Goal: Find specific page/section: Find specific page/section

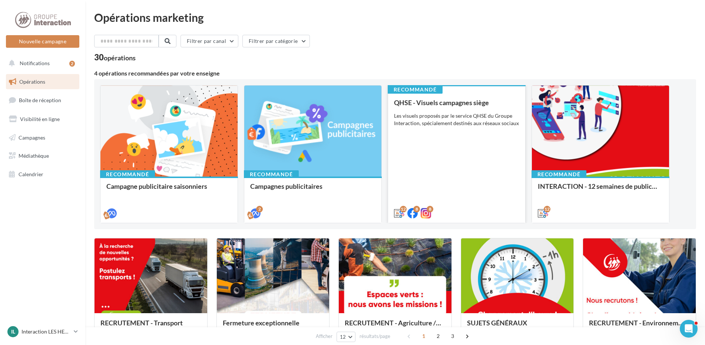
click at [444, 146] on div "QHSE - Visuels campagnes siège Les visuels proposés par le service QHSE du Grou…" at bounding box center [456, 157] width 125 height 117
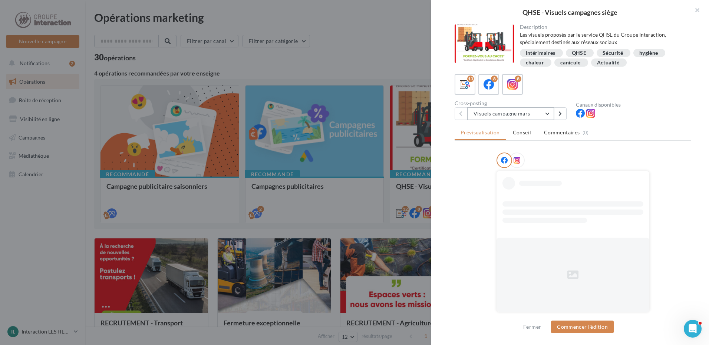
click at [497, 113] on button "Visuels campagne mars" at bounding box center [510, 113] width 87 height 13
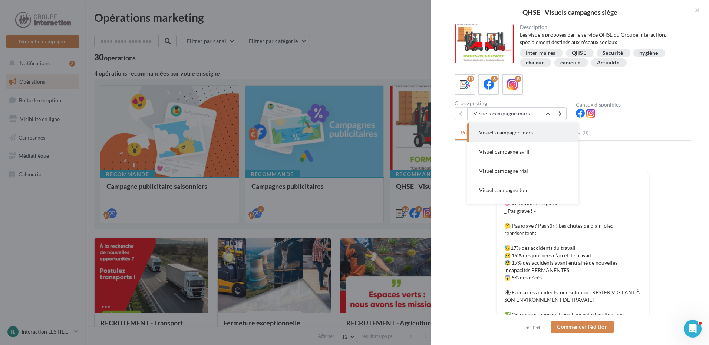
click at [708, 177] on html "Nouvelle campagne Nouvelle campagne Notifications 2 Opérations Boîte de récepti…" at bounding box center [354, 172] width 709 height 345
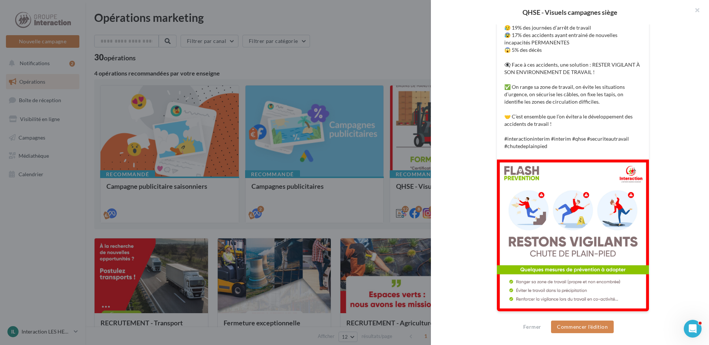
scroll to position [80, 0]
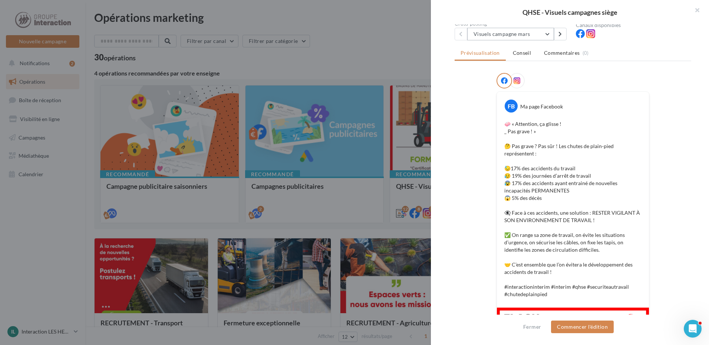
click at [515, 36] on button "Visuels campagne mars" at bounding box center [510, 34] width 87 height 13
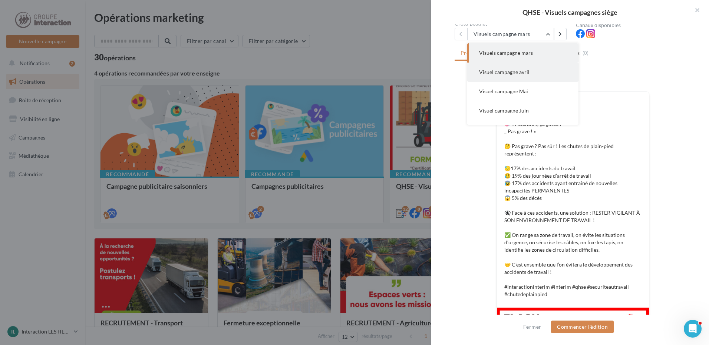
click at [514, 73] on span "Visuel campagne avril" at bounding box center [504, 72] width 50 height 6
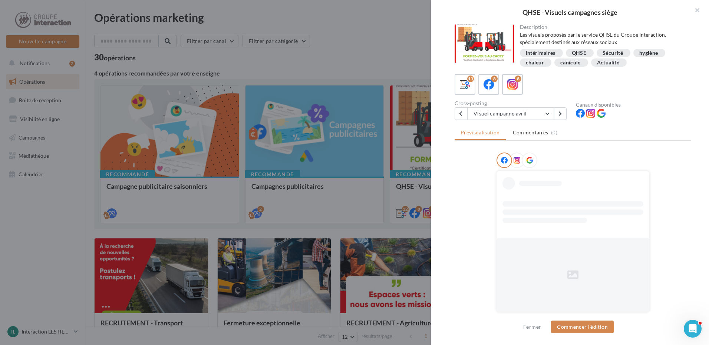
scroll to position [6, 0]
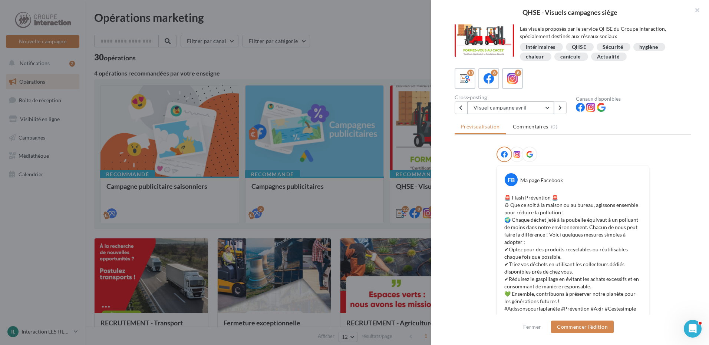
click at [541, 111] on button "Visuel campagne avril" at bounding box center [510, 108] width 87 height 13
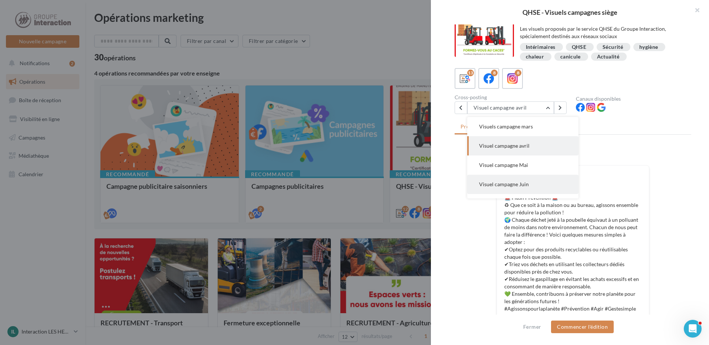
click at [520, 180] on button "Visuel campagne Juin" at bounding box center [522, 184] width 111 height 19
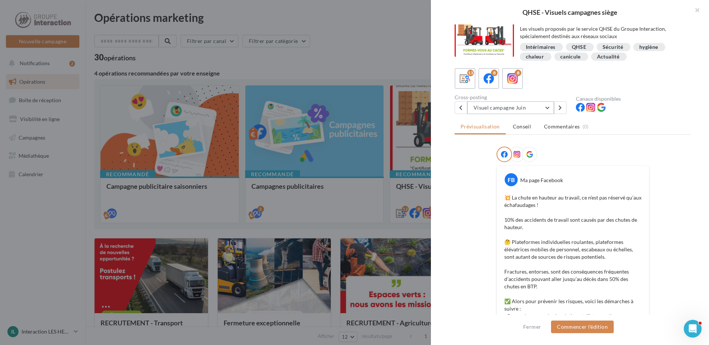
click at [523, 103] on button "Visuel campagne Juin" at bounding box center [510, 108] width 87 height 13
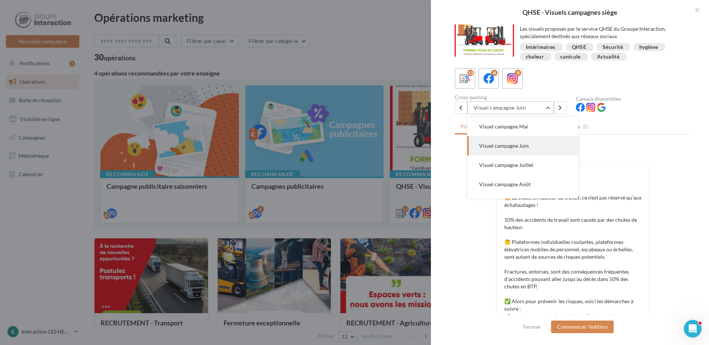
scroll to position [150, 0]
click at [523, 135] on button "Visuel campagne Janvier" at bounding box center [522, 131] width 111 height 19
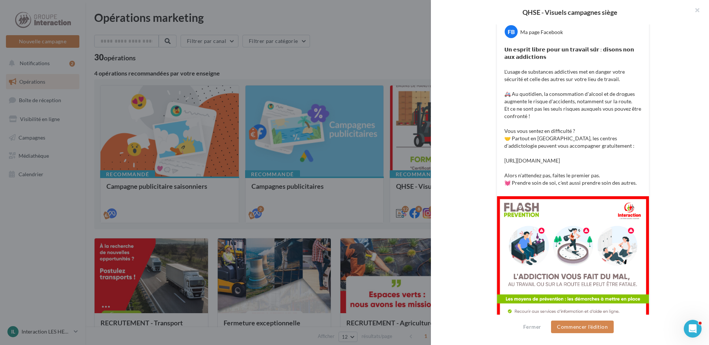
scroll to position [43, 0]
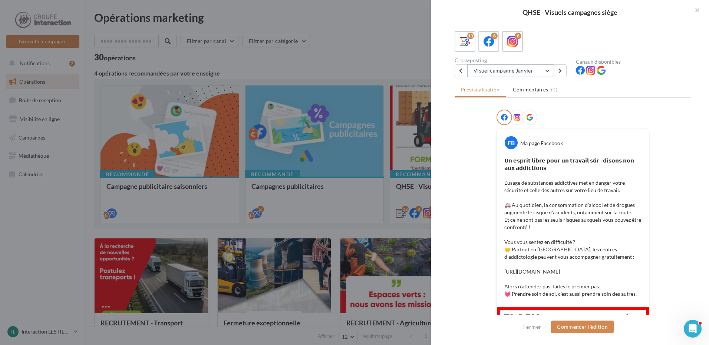
click at [485, 73] on button "Visuel campagne Janvier" at bounding box center [510, 70] width 87 height 13
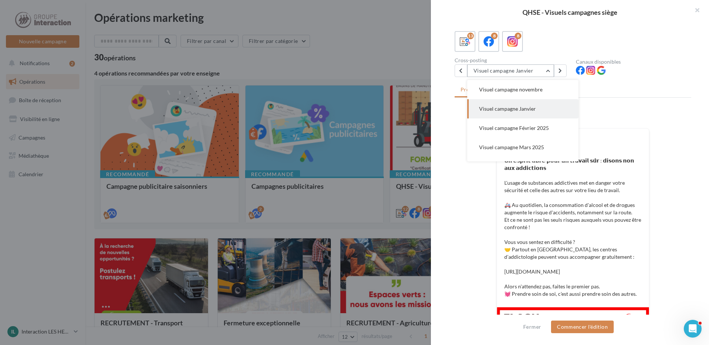
scroll to position [98, 0]
click at [489, 107] on span "Visuel campagne Octobre" at bounding box center [508, 107] width 59 height 6
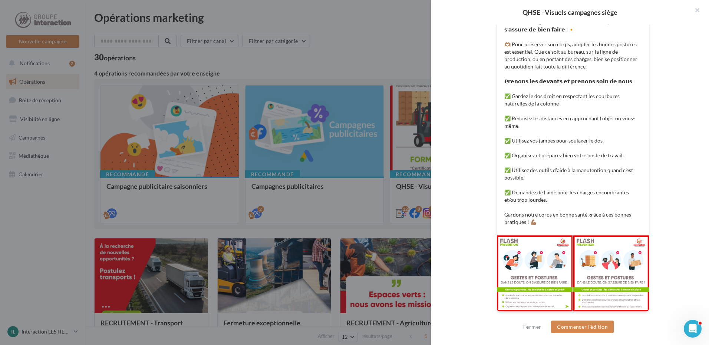
scroll to position [70, 0]
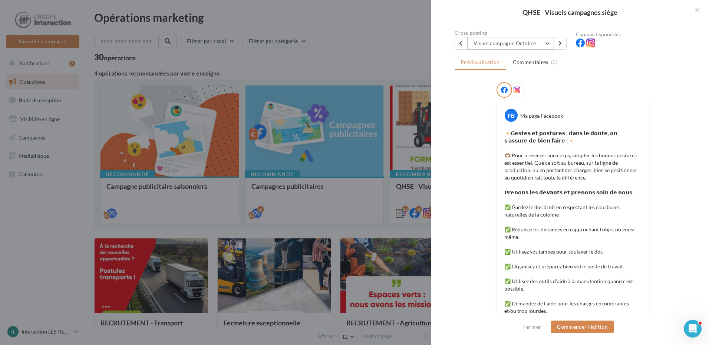
click at [501, 46] on button "Visuel campagne Octobre" at bounding box center [510, 43] width 87 height 13
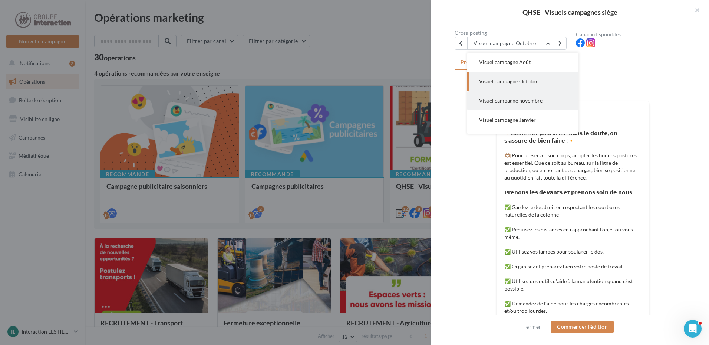
click at [514, 94] on button "Visuel campagne novembre" at bounding box center [522, 100] width 111 height 19
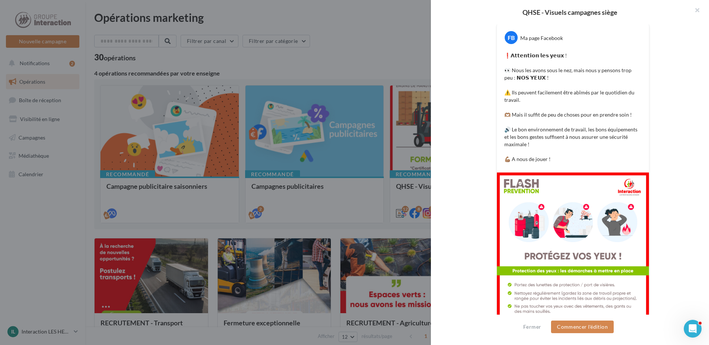
scroll to position [0, 0]
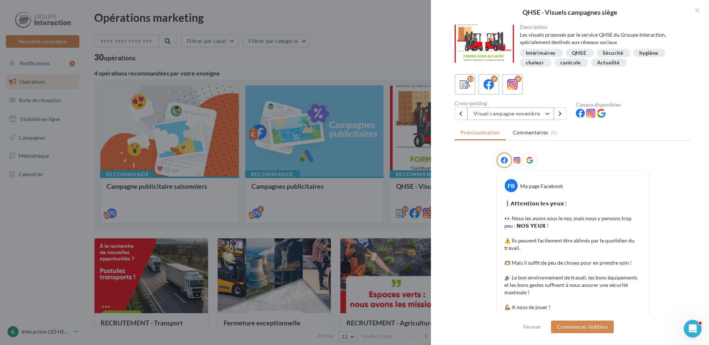
click at [508, 119] on button "Visuel campagne novembre" at bounding box center [510, 113] width 87 height 13
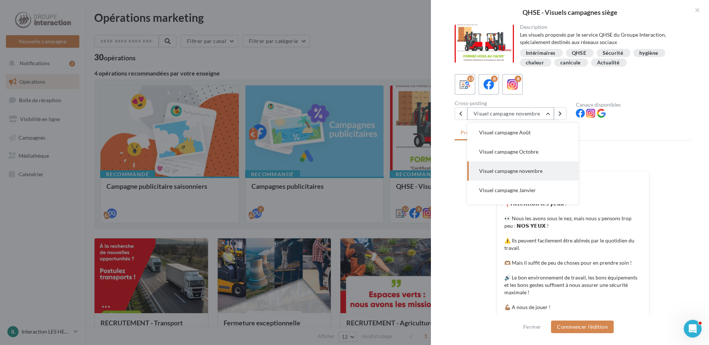
scroll to position [116, 0]
click at [517, 168] on span "Visuel campagne Janvier" at bounding box center [507, 171] width 57 height 6
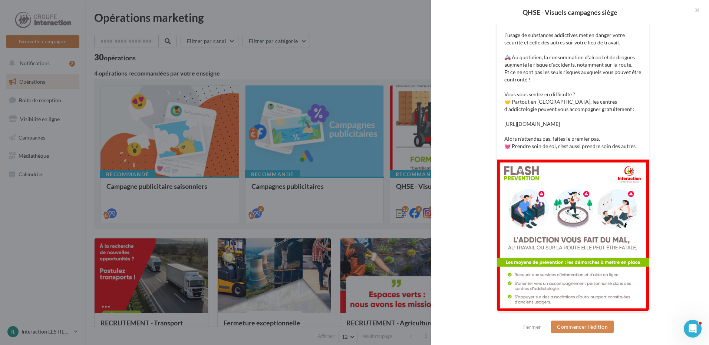
scroll to position [43, 0]
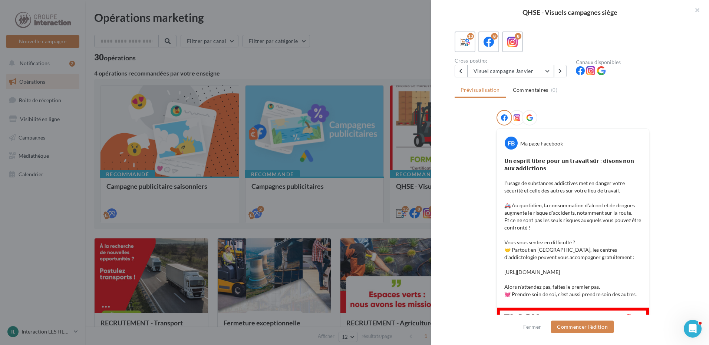
click at [524, 73] on button "Visuel campagne Janvier" at bounding box center [510, 71] width 87 height 13
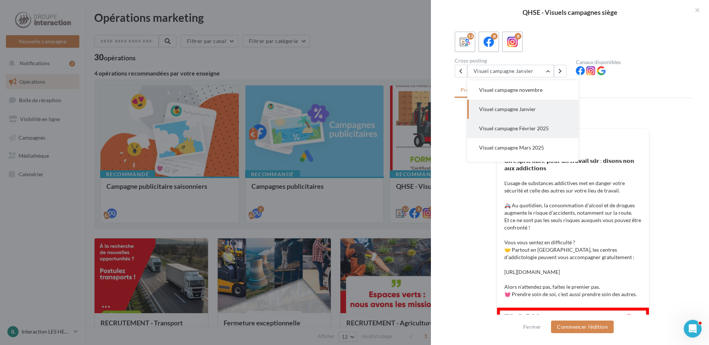
click at [528, 129] on span "Visuel campagne Février 2025" at bounding box center [514, 128] width 70 height 6
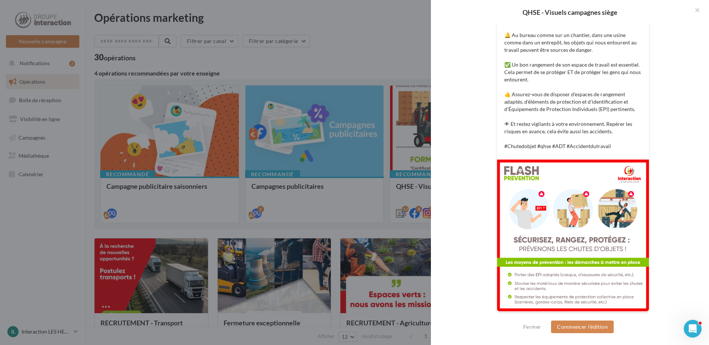
scroll to position [80, 0]
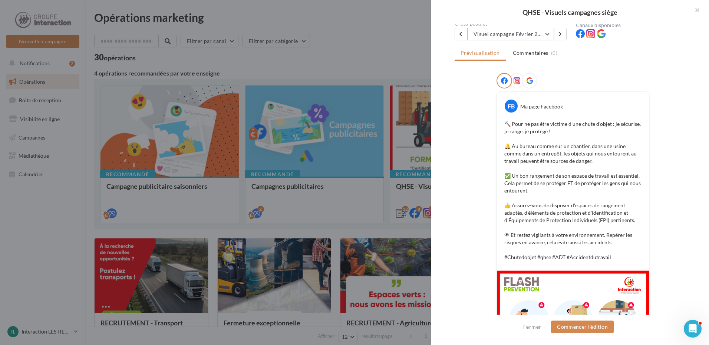
click at [526, 37] on button "Visuel campagne Février 2025" at bounding box center [510, 34] width 87 height 13
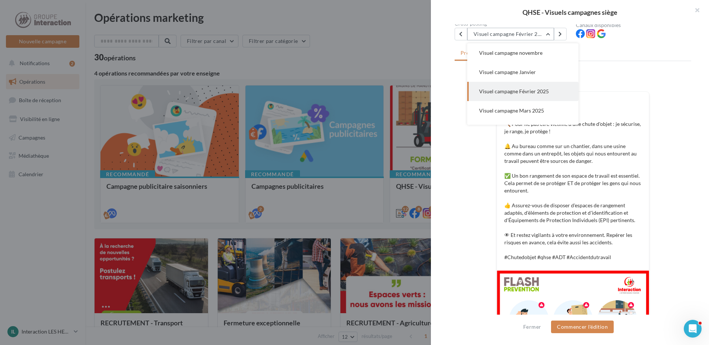
scroll to position [154, 0]
click at [533, 91] on span "Visuel campagne Mars 2025" at bounding box center [511, 91] width 65 height 6
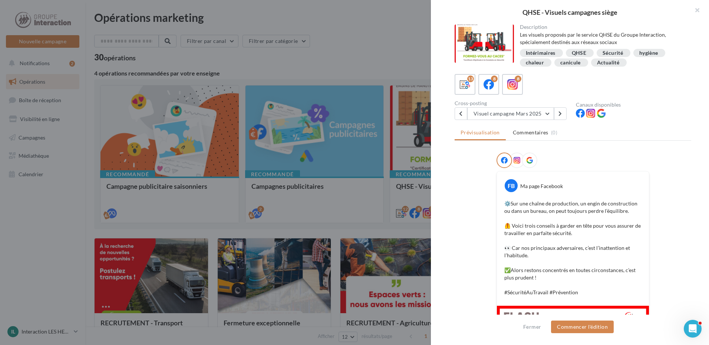
scroll to position [0, 0]
click at [503, 109] on button "Visuel campagne Mars 2025" at bounding box center [510, 113] width 87 height 13
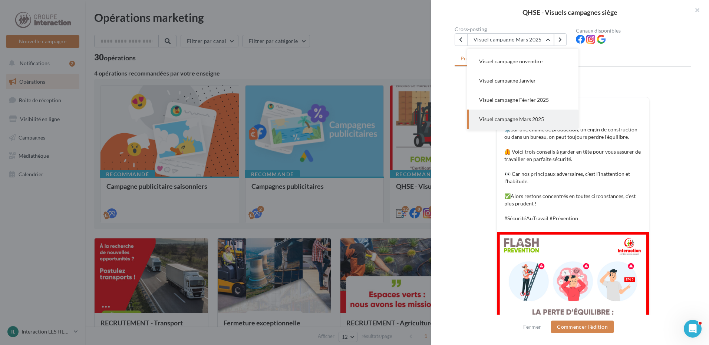
click at [530, 103] on span "Visuel campagne Février 2025" at bounding box center [514, 100] width 70 height 6
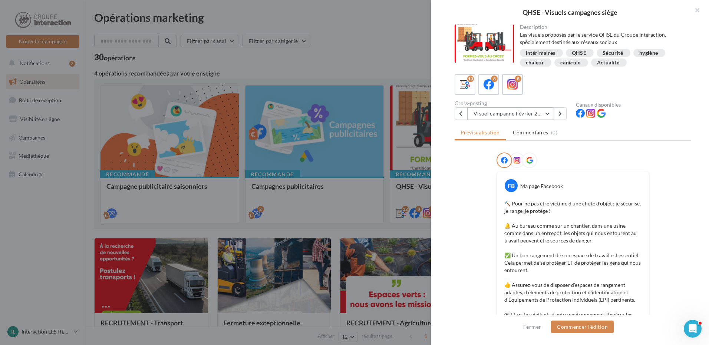
click at [539, 115] on button "Visuel campagne Février 2025" at bounding box center [510, 113] width 87 height 13
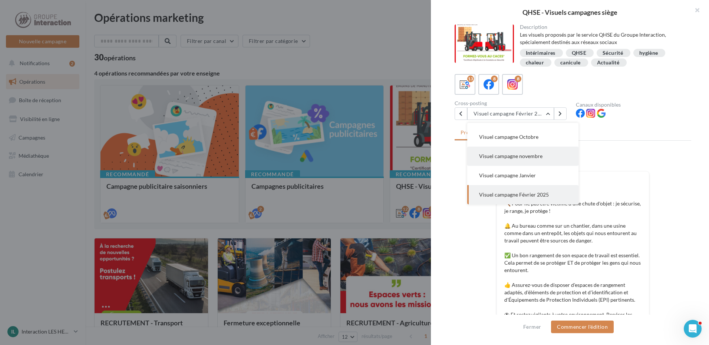
click at [533, 157] on span "Visuel campagne novembre" at bounding box center [510, 156] width 63 height 6
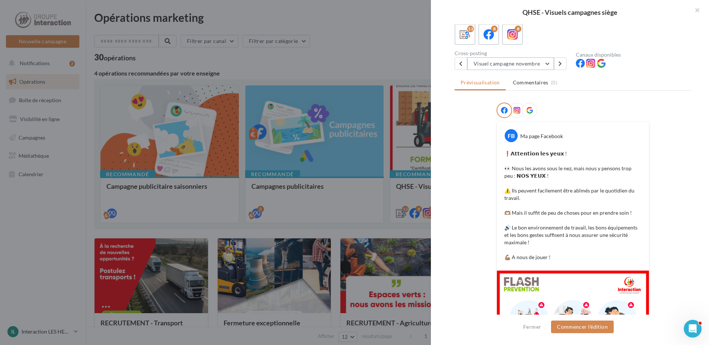
click at [517, 63] on button "Visuel campagne novembre" at bounding box center [510, 63] width 87 height 13
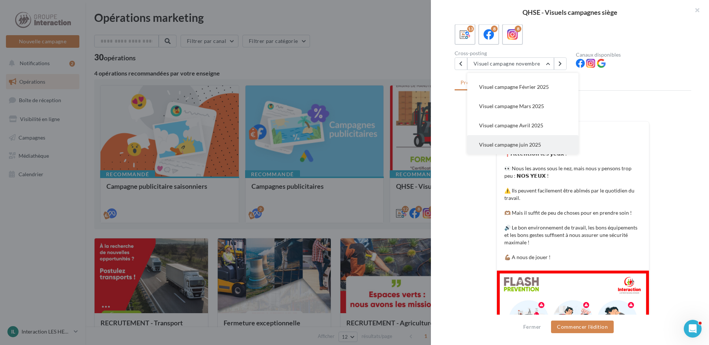
click at [528, 143] on span "Visuel campagne juin 2025" at bounding box center [510, 145] width 62 height 6
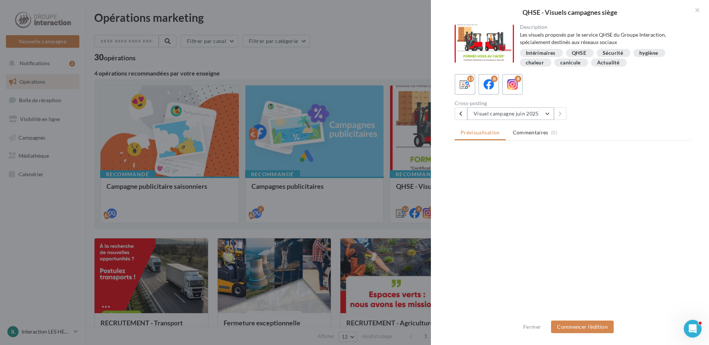
click at [546, 111] on button "Visuel campagne juin 2025" at bounding box center [510, 113] width 87 height 13
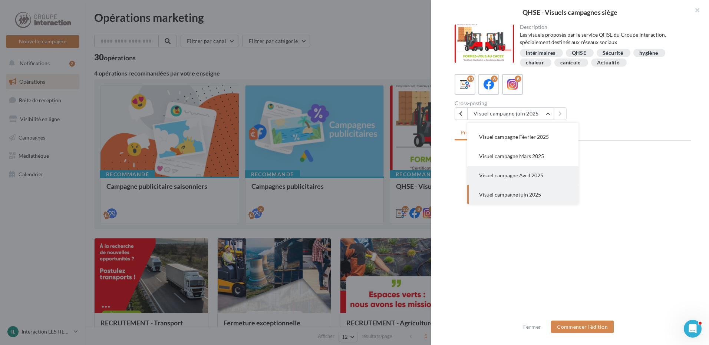
click at [526, 179] on button "Visuel campagne Avril 2025" at bounding box center [522, 175] width 111 height 19
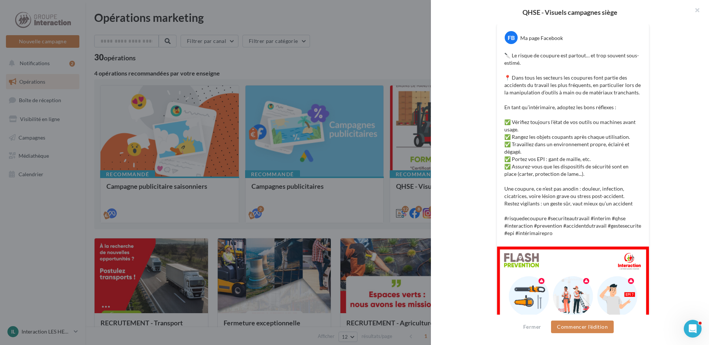
scroll to position [185, 0]
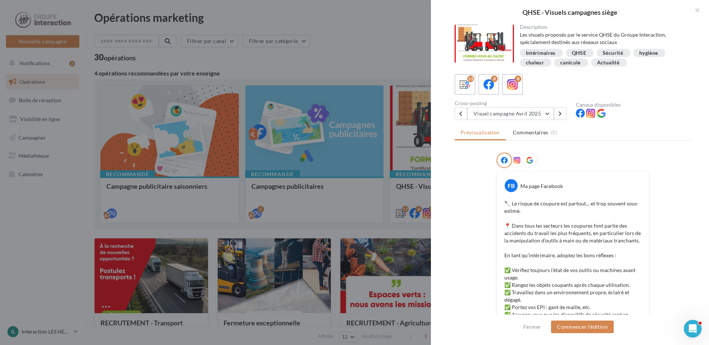
click at [528, 104] on div "Cross-posting" at bounding box center [511, 103] width 115 height 5
click at [528, 109] on button "Visuel campagne Avril 2025" at bounding box center [510, 113] width 87 height 13
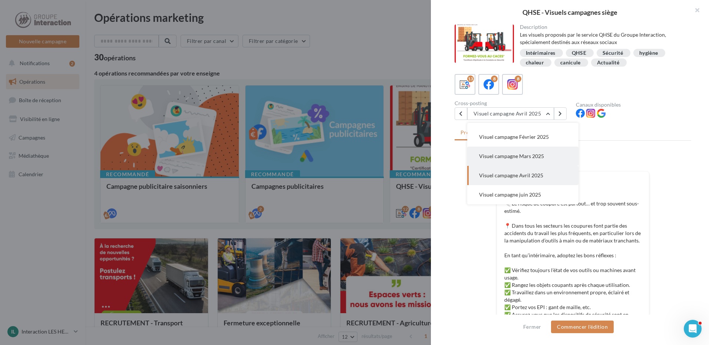
click at [528, 159] on button "Visuel campagne Mars 2025" at bounding box center [522, 156] width 111 height 19
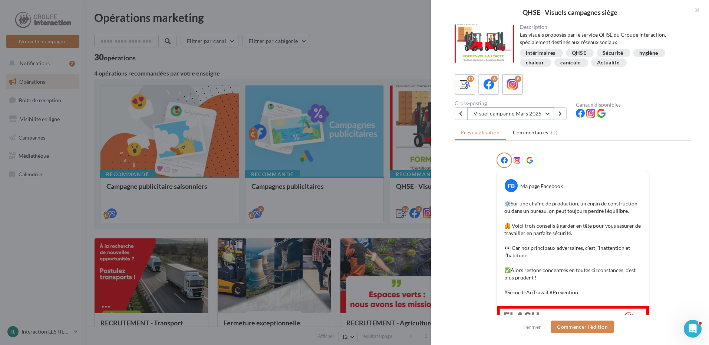
click at [534, 116] on button "Visuel campagne Mars 2025" at bounding box center [510, 113] width 87 height 13
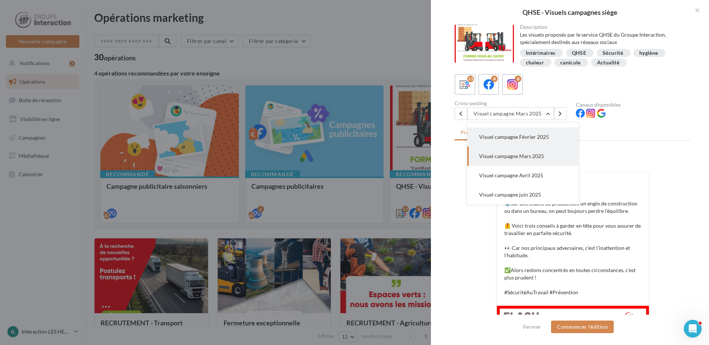
click at [531, 139] on span "Visuel campagne Février 2025" at bounding box center [514, 137] width 70 height 6
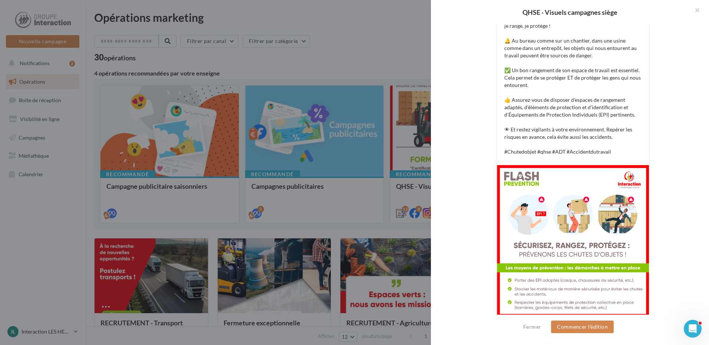
scroll to position [0, 0]
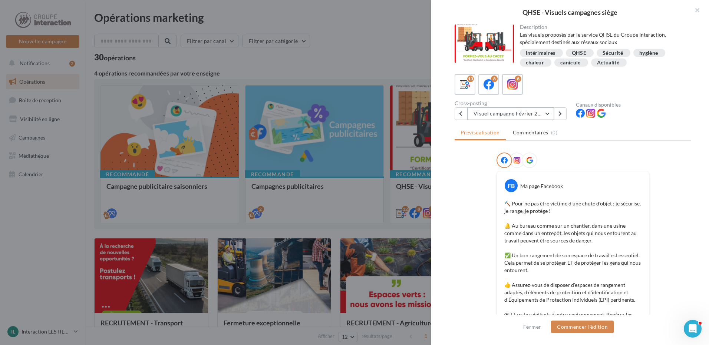
click at [524, 113] on button "Visuel campagne Février 2025" at bounding box center [510, 113] width 87 height 13
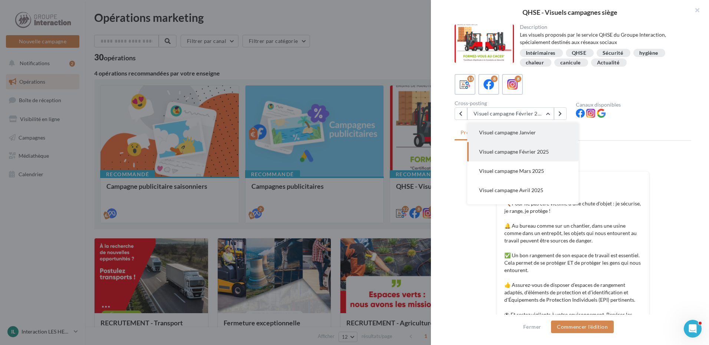
click at [525, 137] on button "Visuel campagne Janvier" at bounding box center [522, 132] width 111 height 19
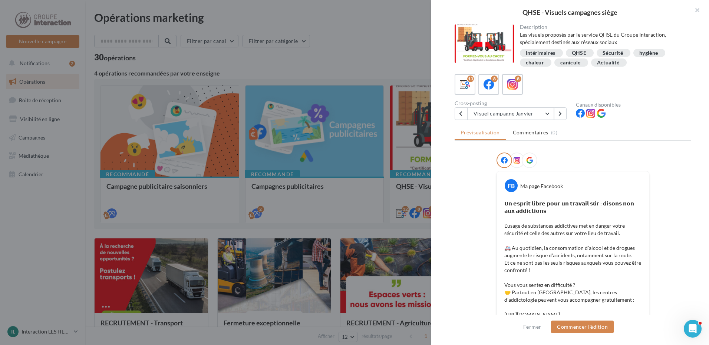
scroll to position [37, 0]
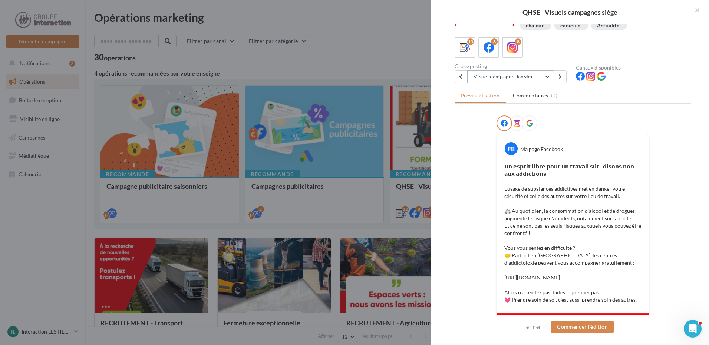
click at [514, 82] on button "Visuel campagne Janvier" at bounding box center [510, 76] width 87 height 13
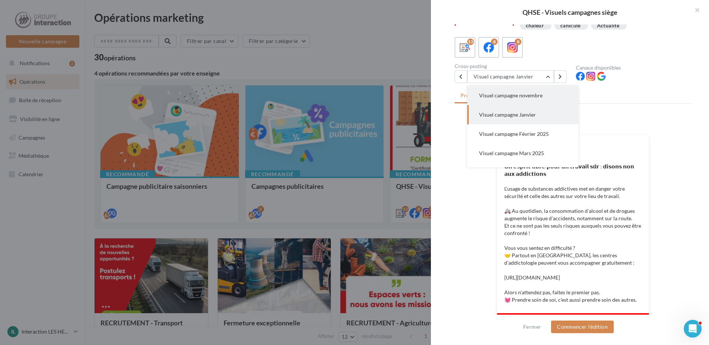
click at [521, 101] on button "Visuel campagne novembre" at bounding box center [522, 95] width 111 height 19
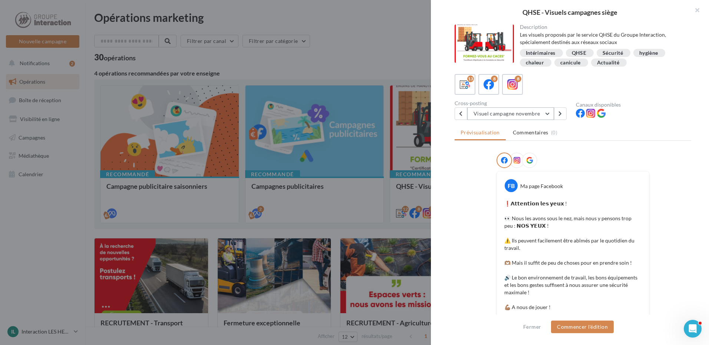
click at [524, 112] on button "Visuel campagne novembre" at bounding box center [510, 113] width 87 height 13
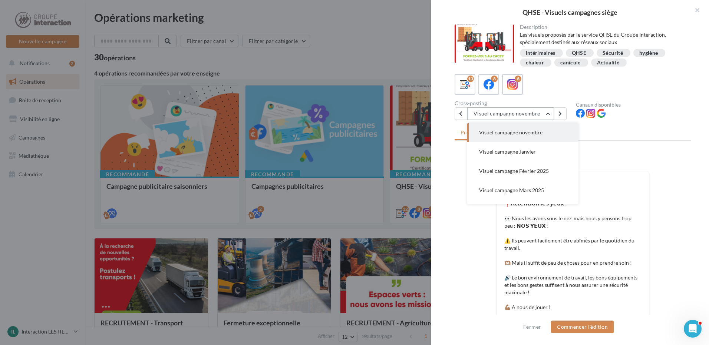
scroll to position [116, 0]
click at [523, 132] on span "Visuel campagne Octobre" at bounding box center [508, 132] width 59 height 6
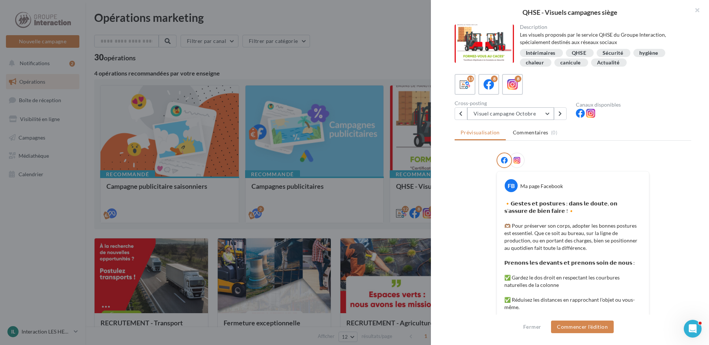
click at [528, 114] on button "Visuel campagne Octobre" at bounding box center [510, 113] width 87 height 13
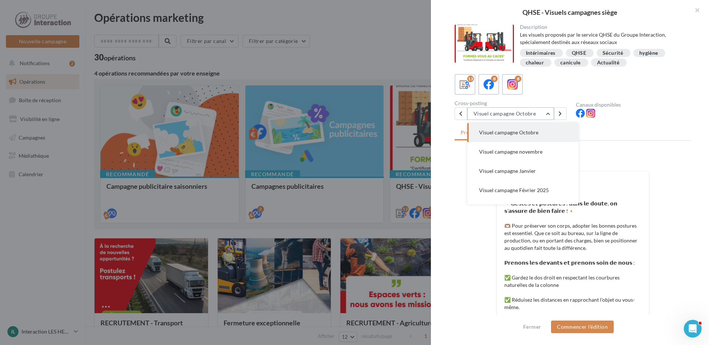
scroll to position [96, 0]
click at [527, 131] on span "Visuel campagne Août" at bounding box center [505, 132] width 52 height 6
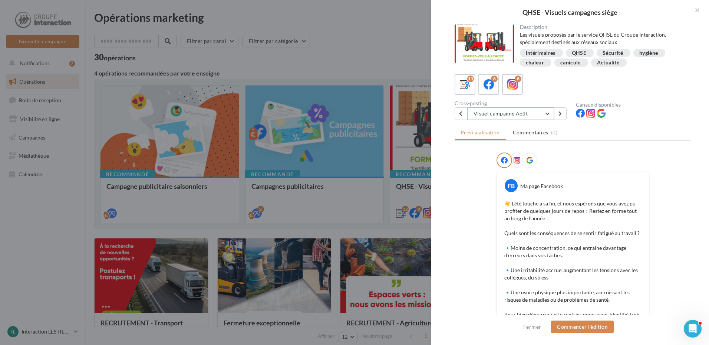
click at [530, 115] on button "Visuel campagne Août" at bounding box center [510, 113] width 87 height 13
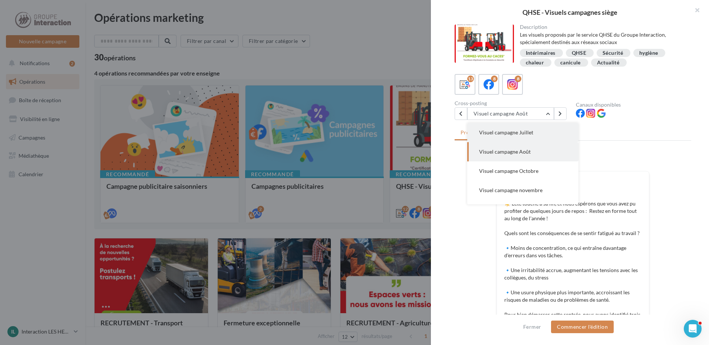
click at [532, 129] on span "Visuel campagne Juillet" at bounding box center [506, 132] width 54 height 6
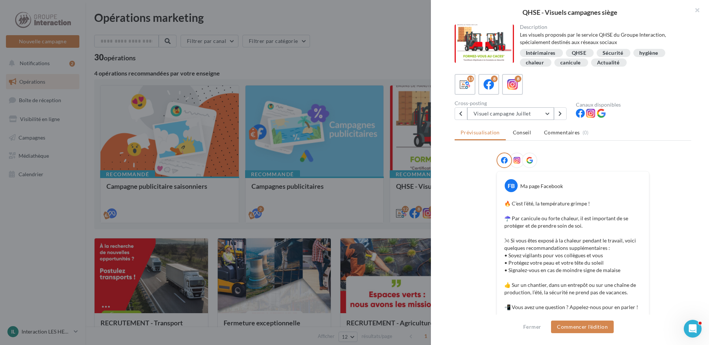
click at [530, 116] on button "Visuel campagne Juillet" at bounding box center [510, 113] width 87 height 13
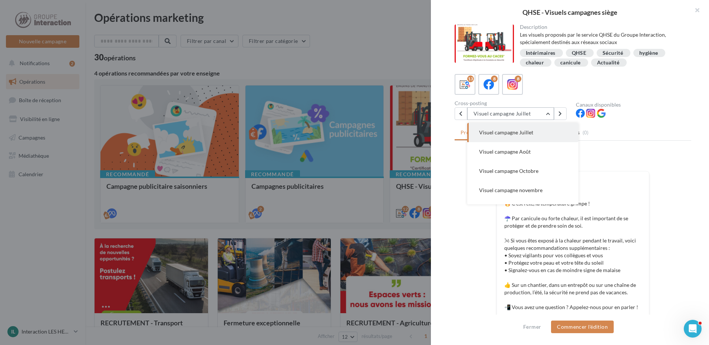
scroll to position [58, 0]
click at [528, 128] on button "Visuel campagne Juin" at bounding box center [522, 132] width 111 height 19
